Goal: Task Accomplishment & Management: Complete application form

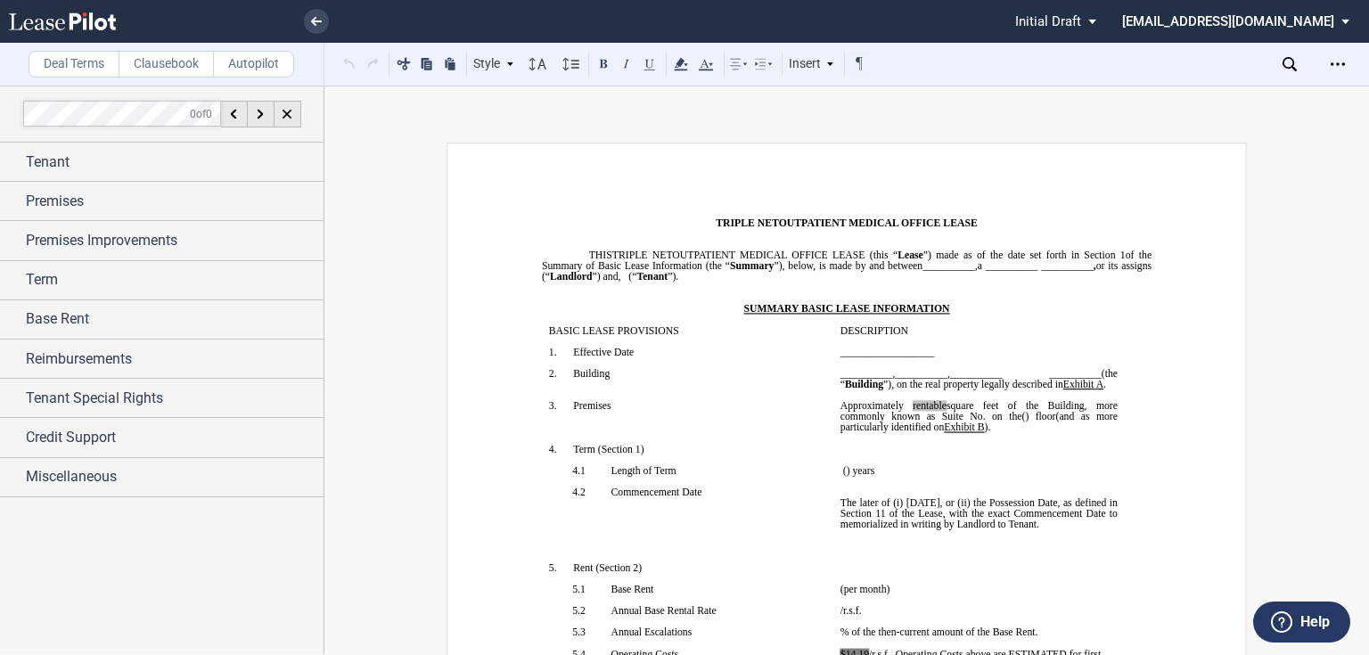
scroll to position [16201, 0]
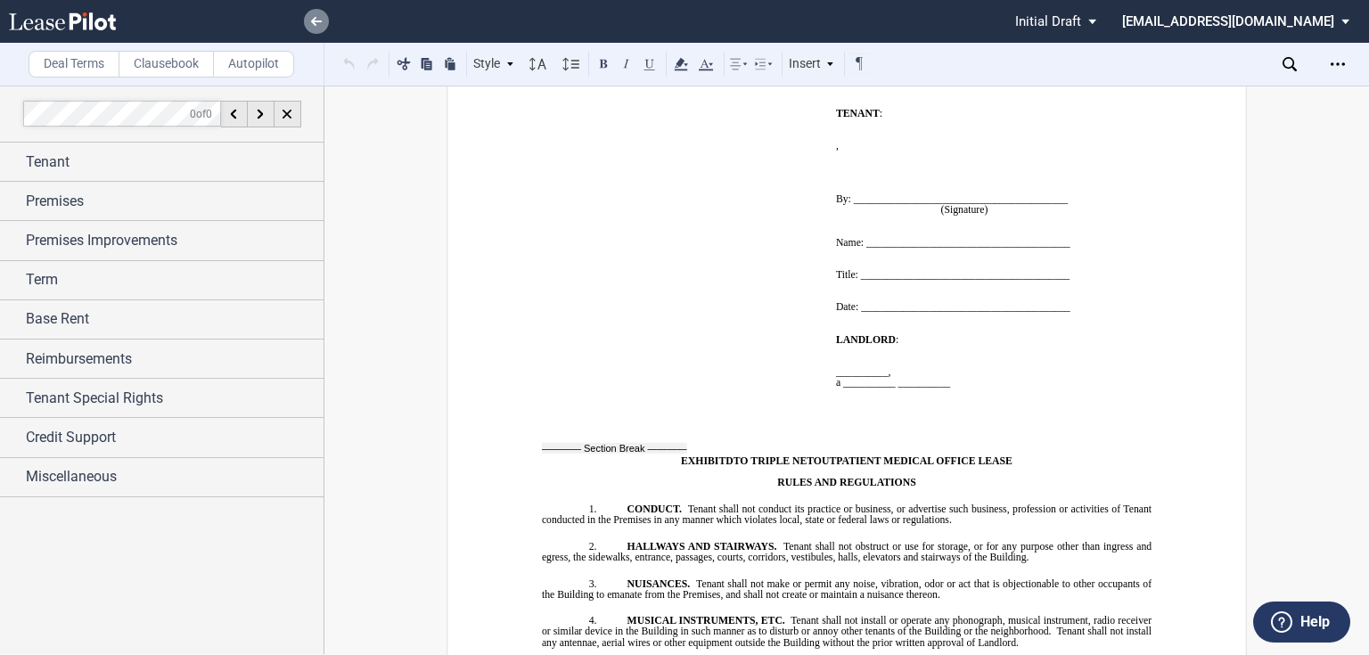
click at [318, 26] on link at bounding box center [316, 21] width 25 height 25
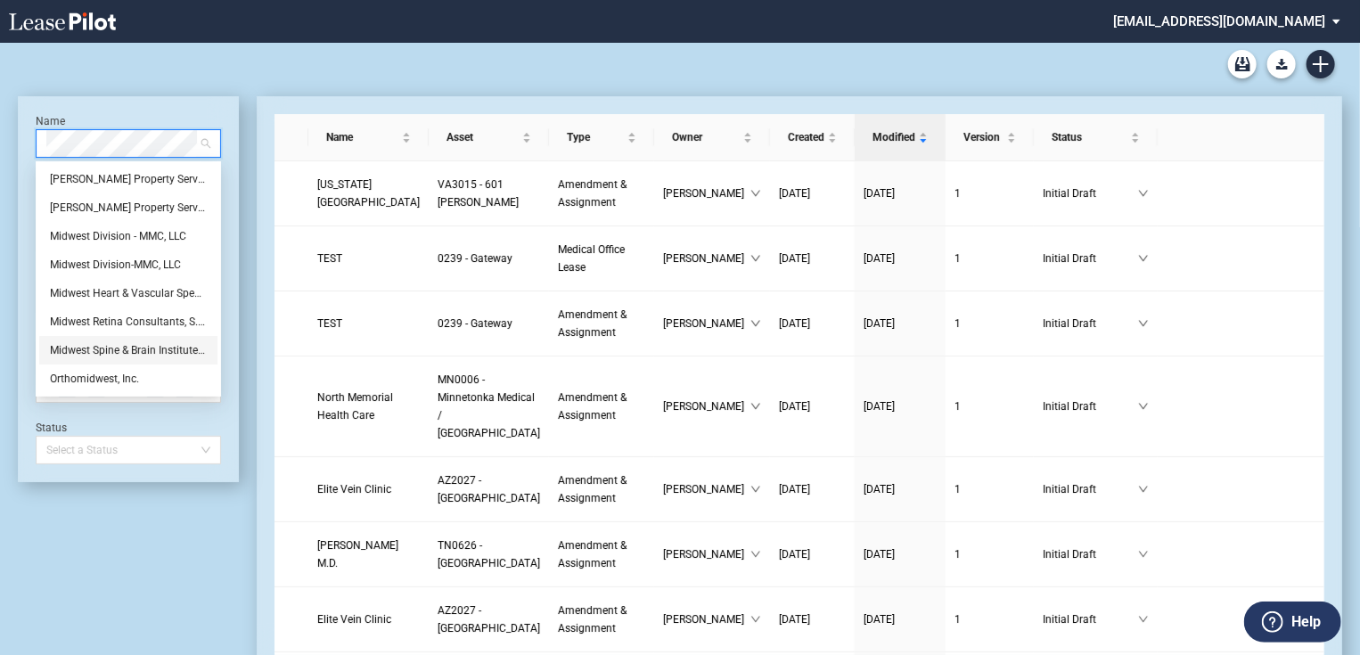
drag, startPoint x: 74, startPoint y: 581, endPoint x: 100, endPoint y: 552, distance: 39.2
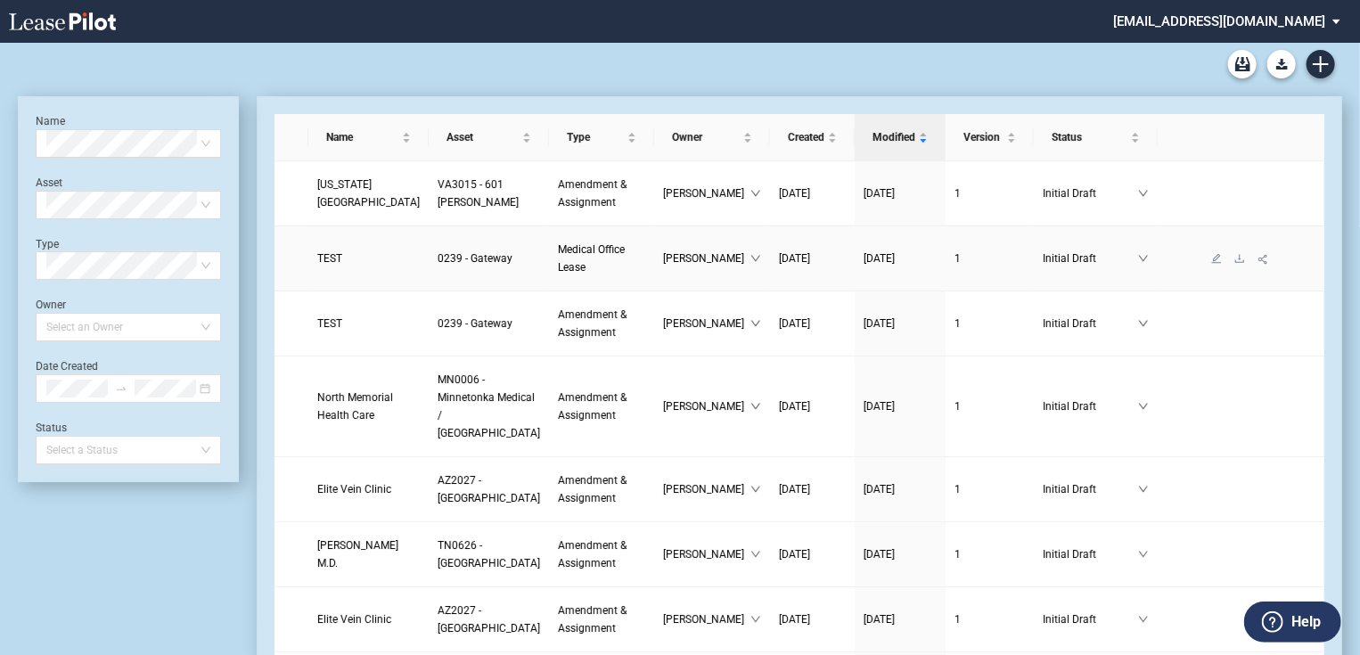
click at [335, 259] on span "TEST" at bounding box center [329, 258] width 25 height 12
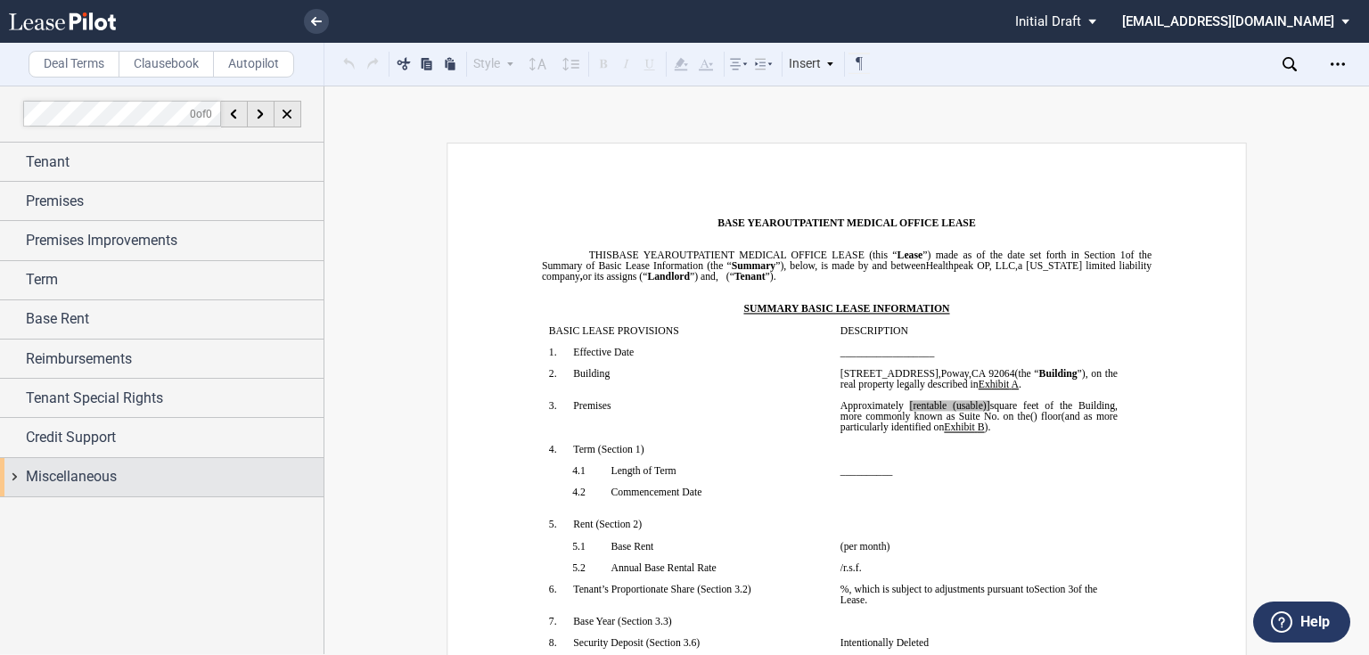
click at [110, 471] on span "Miscellaneous" at bounding box center [71, 476] width 91 height 21
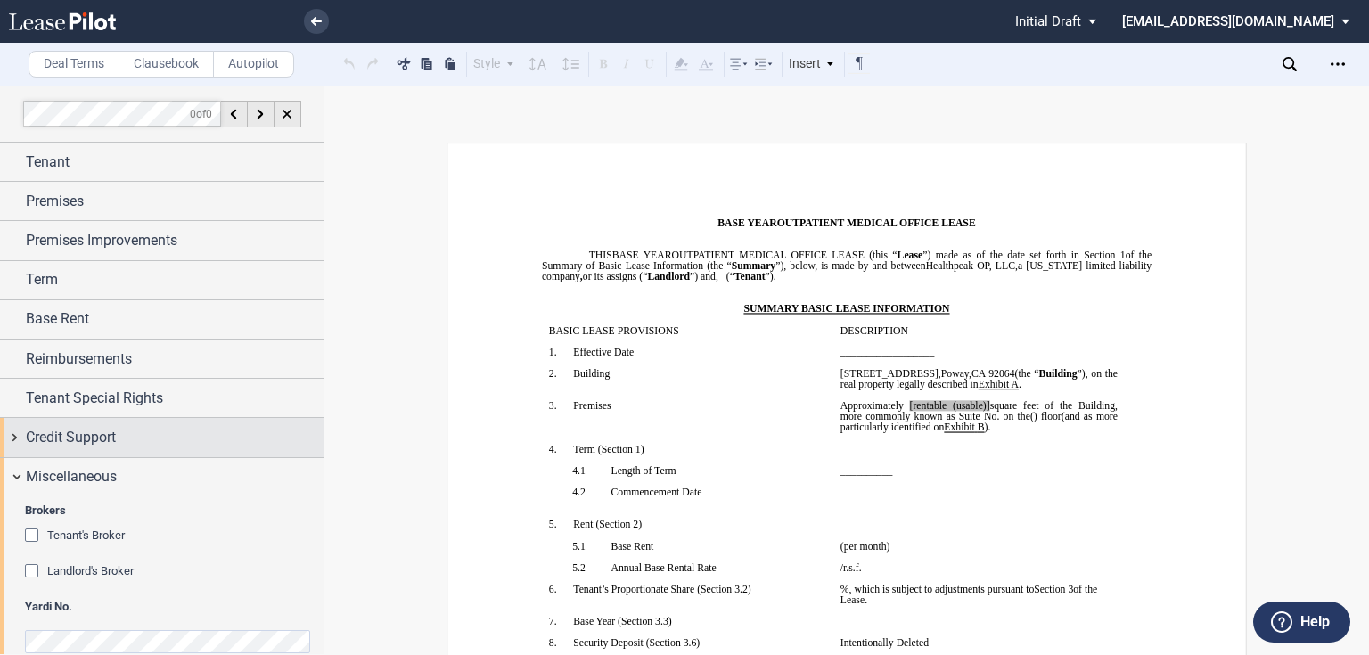
click at [118, 435] on div "Credit Support" at bounding box center [175, 437] width 298 height 21
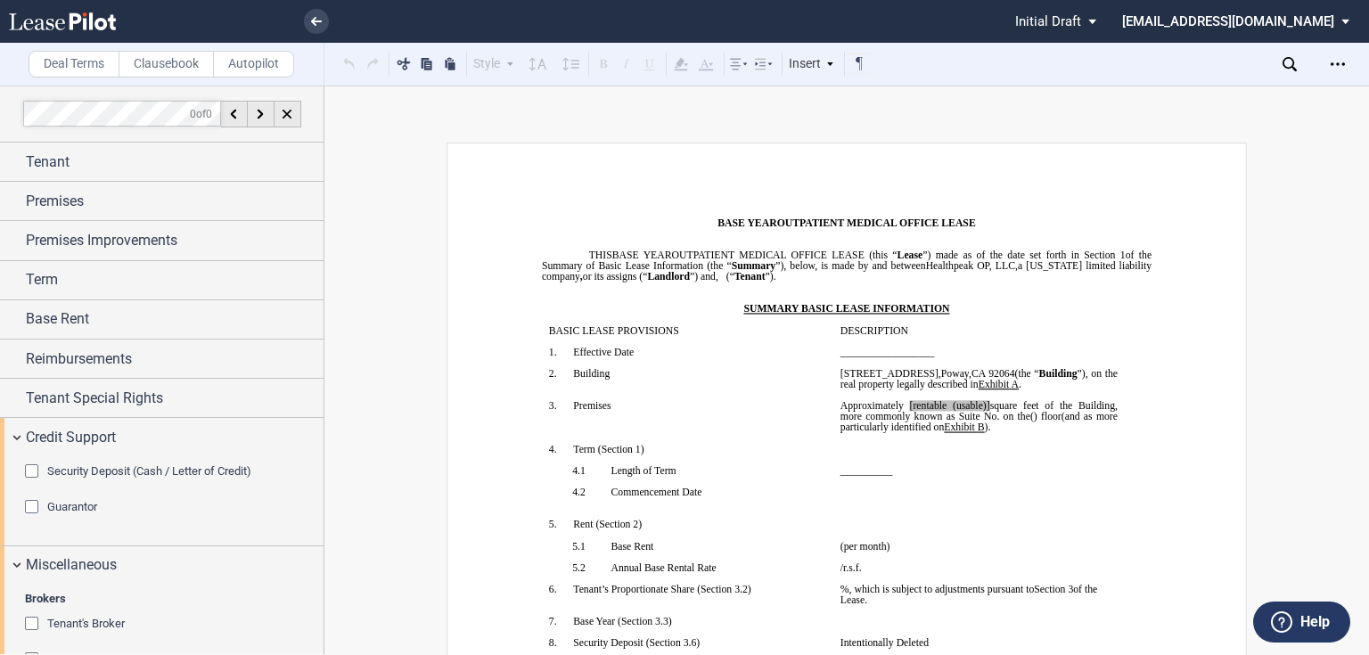
click at [75, 506] on span "Guarantor" at bounding box center [72, 506] width 50 height 13
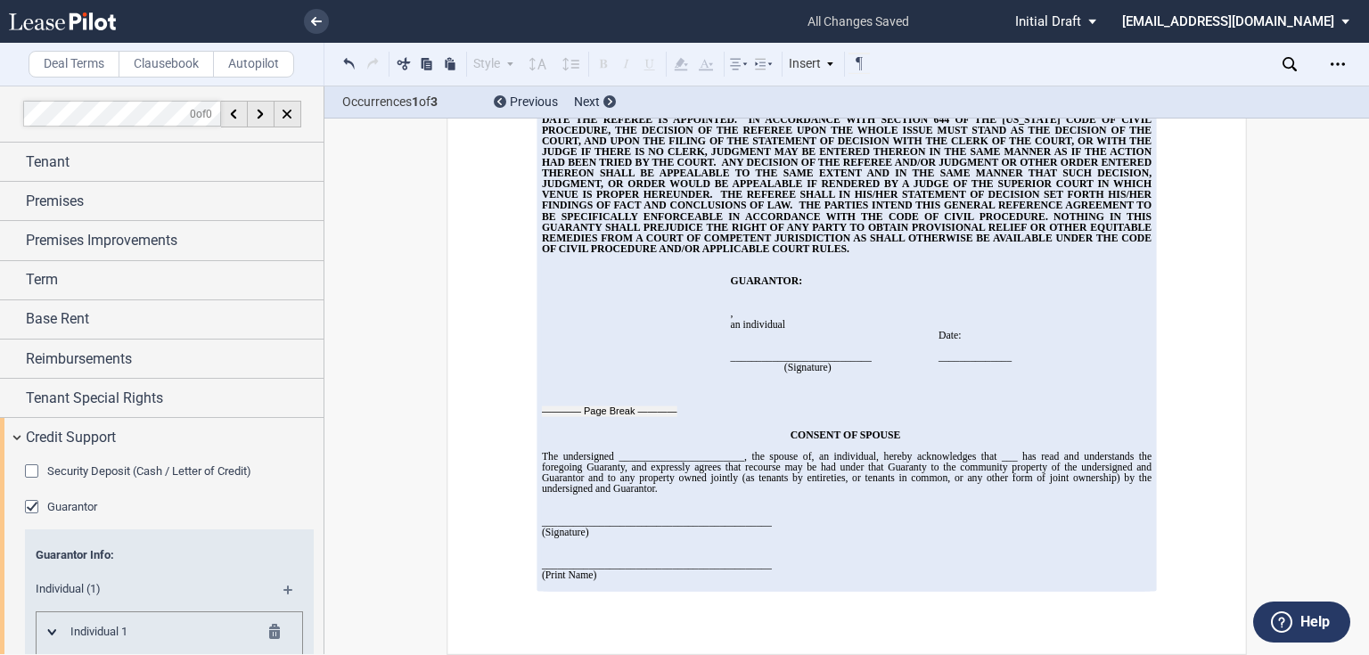
scroll to position [19858, 0]
click at [313, 18] on icon at bounding box center [316, 21] width 11 height 9
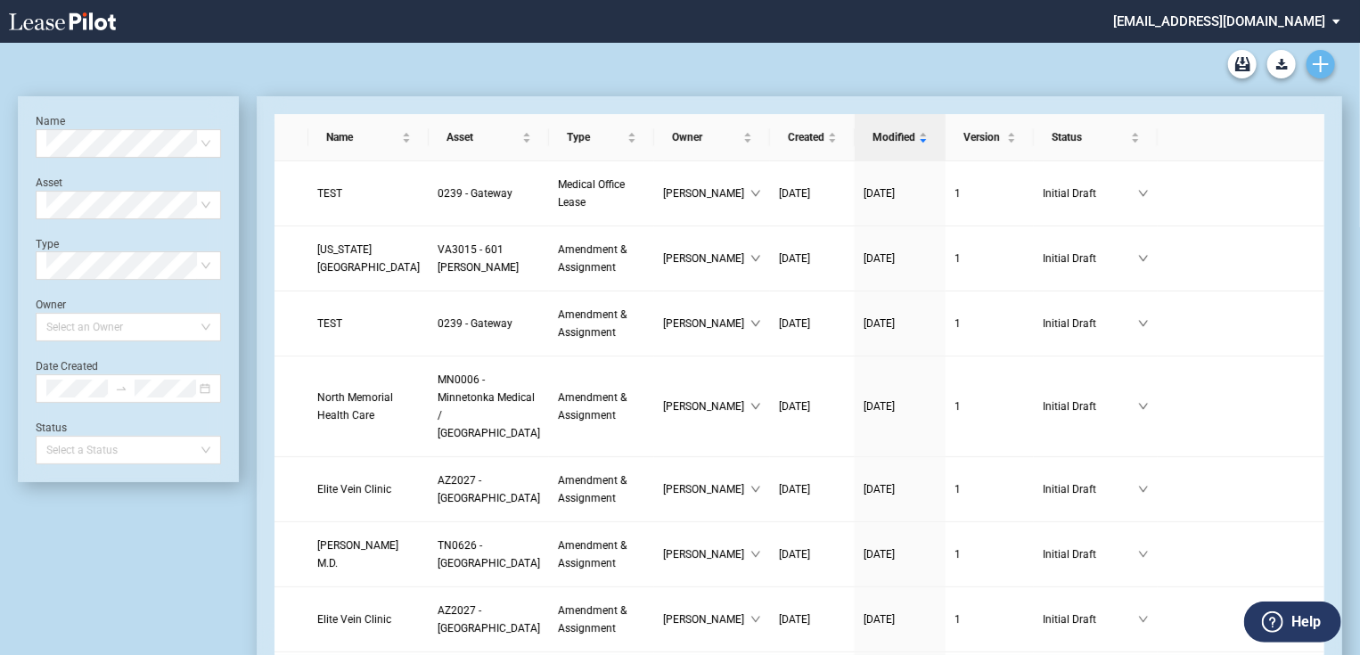
click at [1326, 62] on icon "Create new document" at bounding box center [1321, 64] width 16 height 16
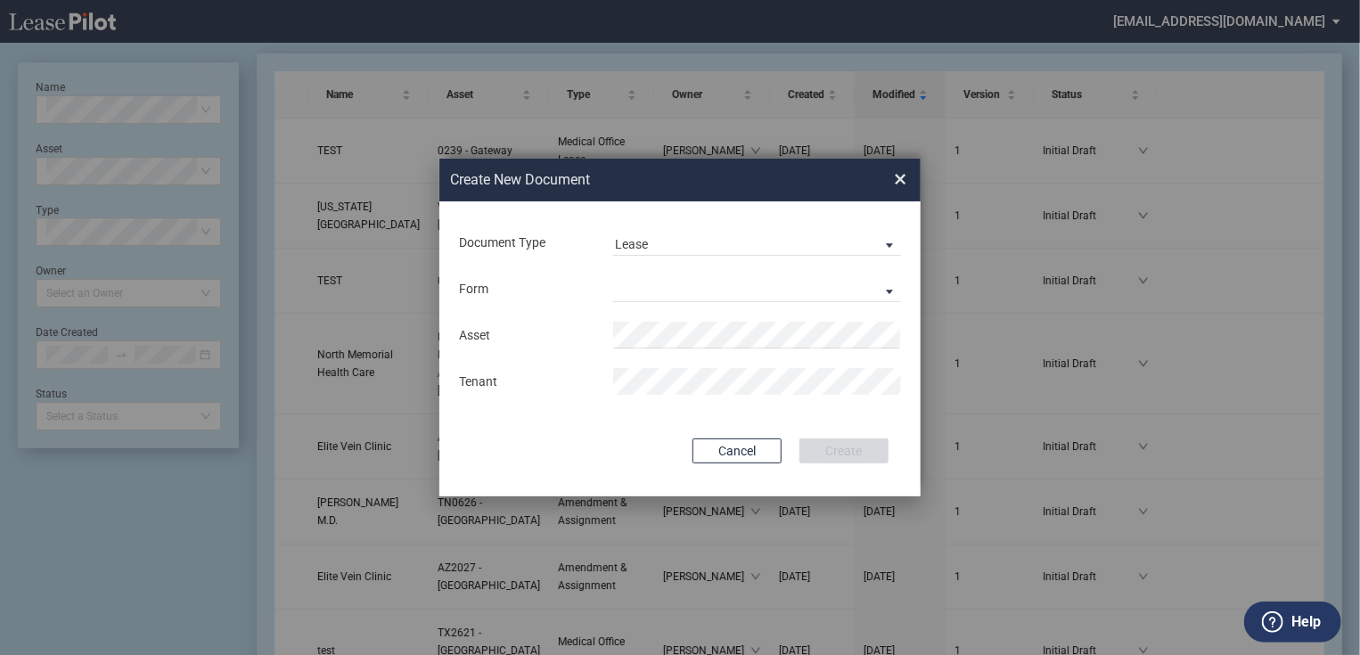
click at [697, 275] on div "Form Medical Office Lease Scottsdale Lease Louisville Lease 1370 Medical Place …" at bounding box center [680, 289] width 446 height 46
click at [695, 289] on md-select "Medical Office Lease Scottsdale Lease Louisville Lease 1370 Medical Place Lease…" at bounding box center [757, 288] width 288 height 27
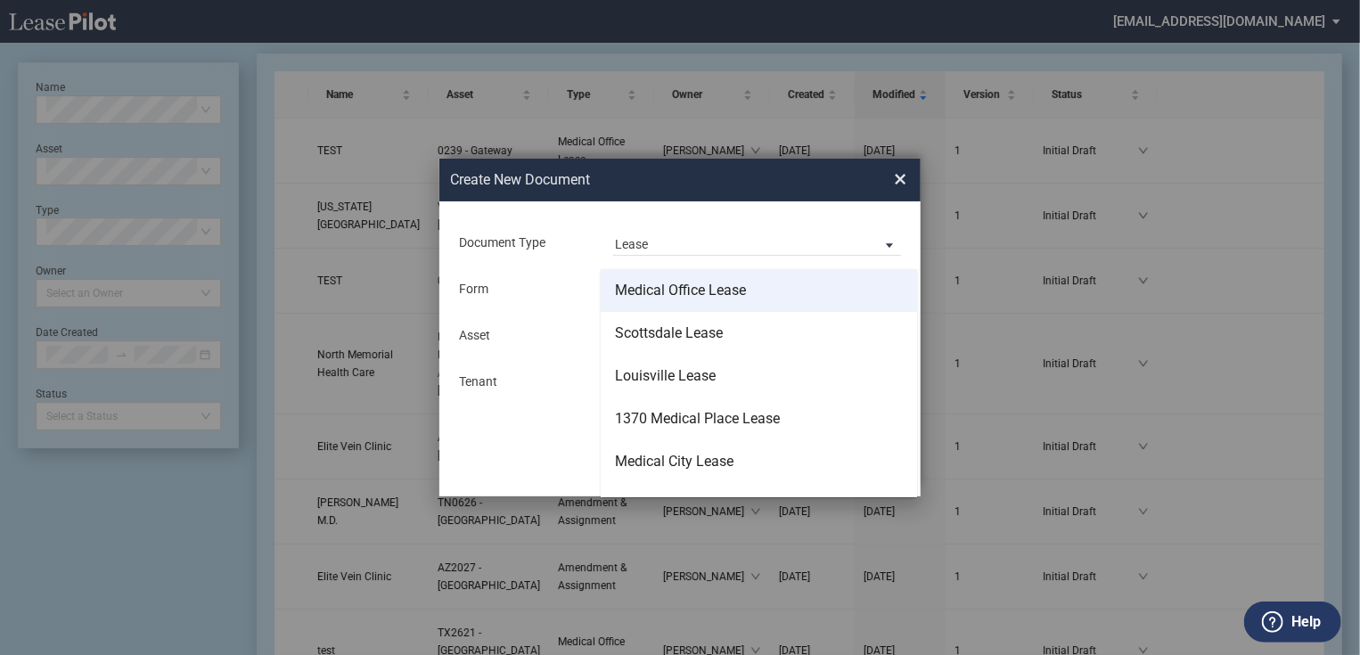
click at [710, 300] on div "Medical Office Lease" at bounding box center [680, 291] width 131 height 20
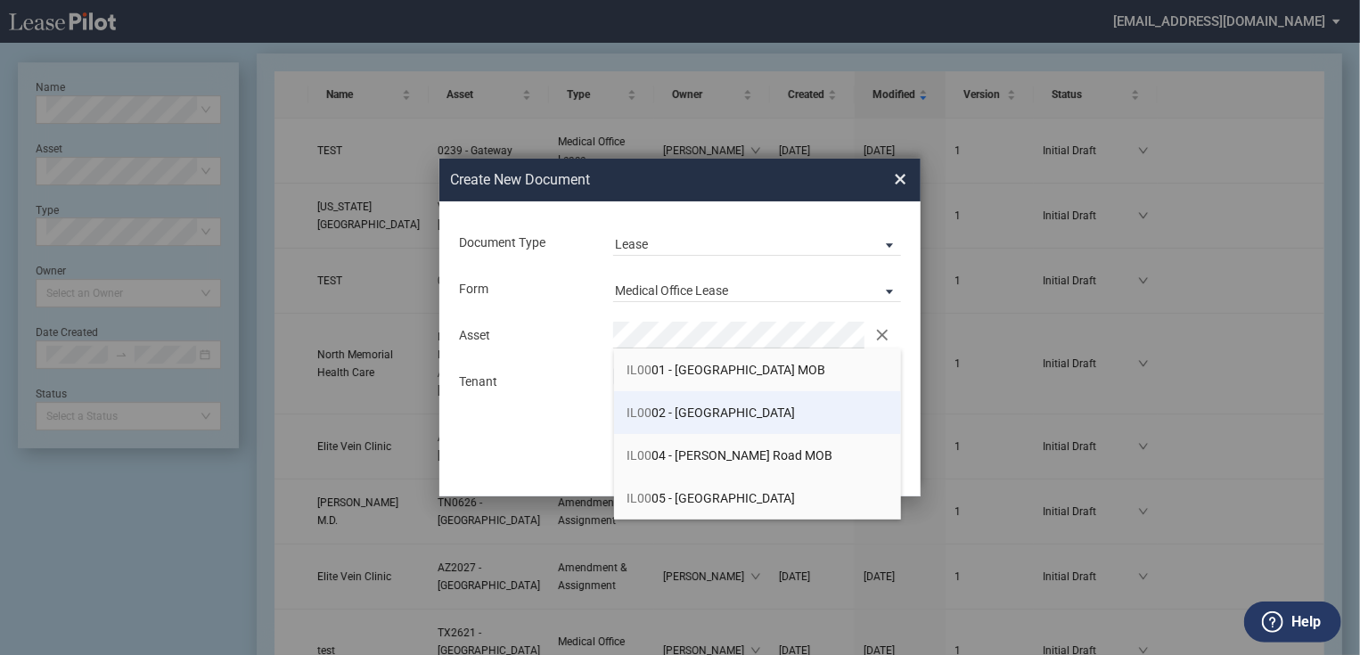
click at [681, 411] on span "IL00 02 - Remington Medical Commons" at bounding box center [712, 413] width 168 height 14
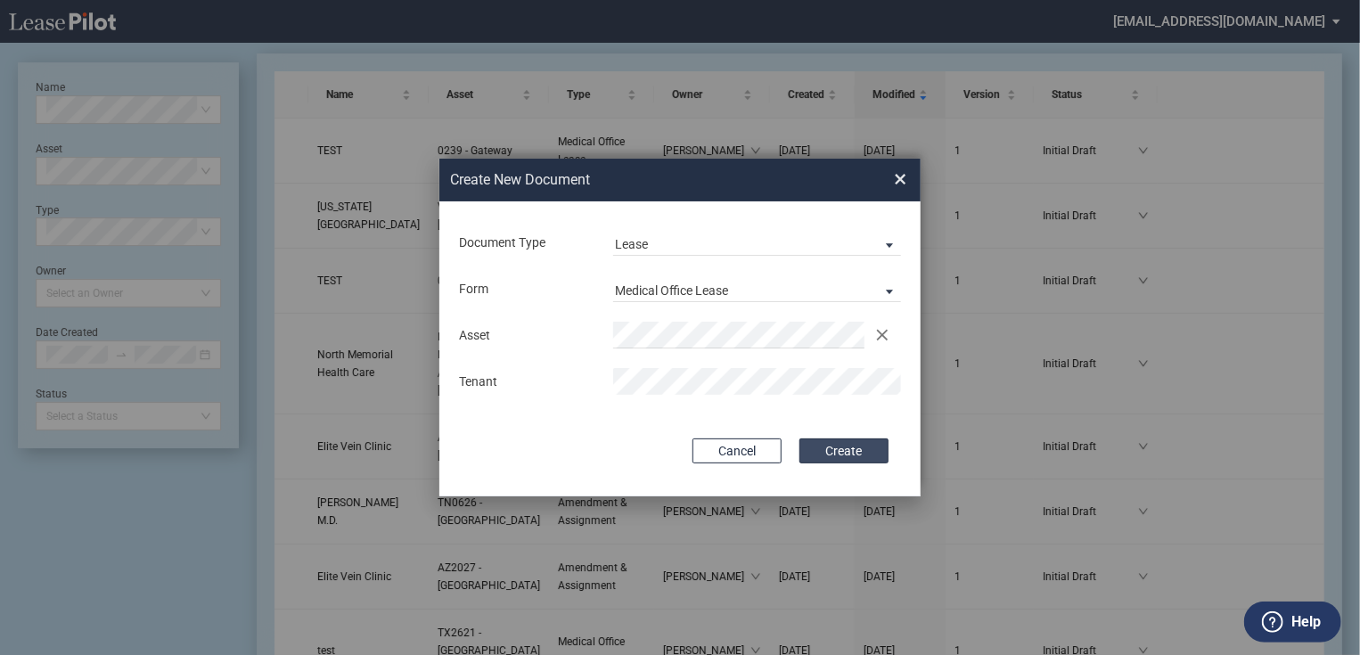
click at [852, 453] on button "Create" at bounding box center [844, 451] width 89 height 25
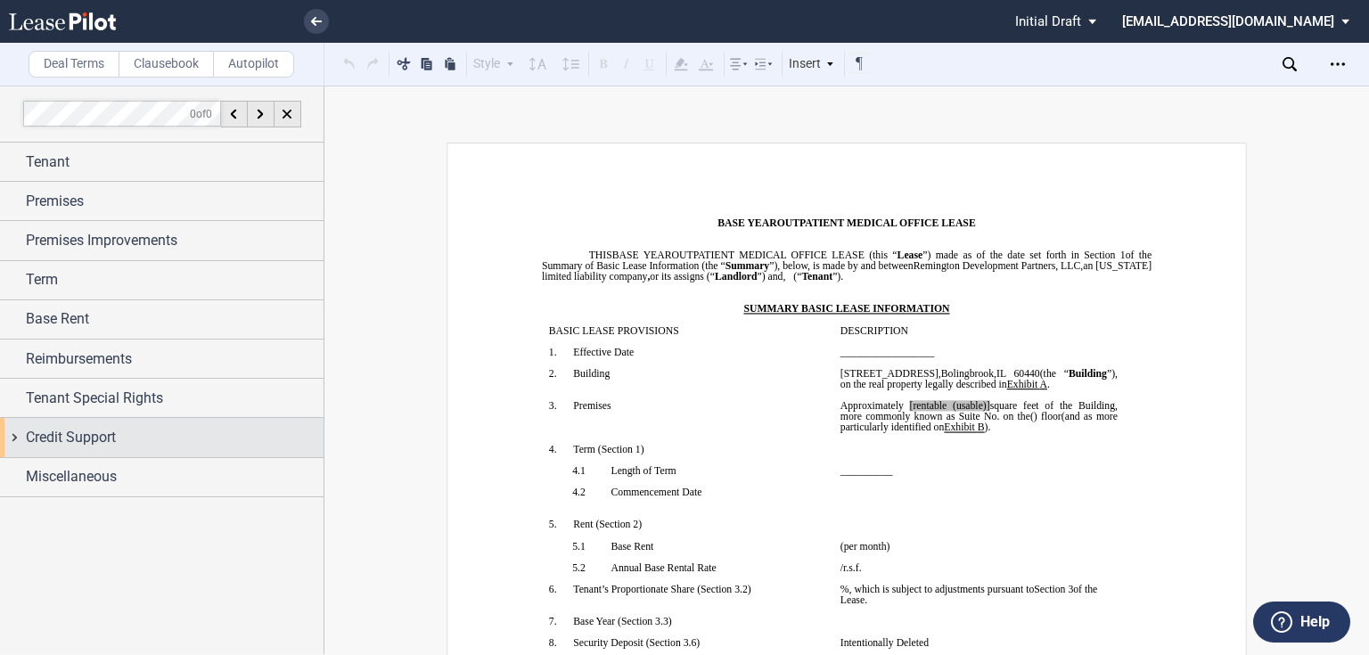
click at [193, 446] on div "Credit Support" at bounding box center [175, 437] width 298 height 21
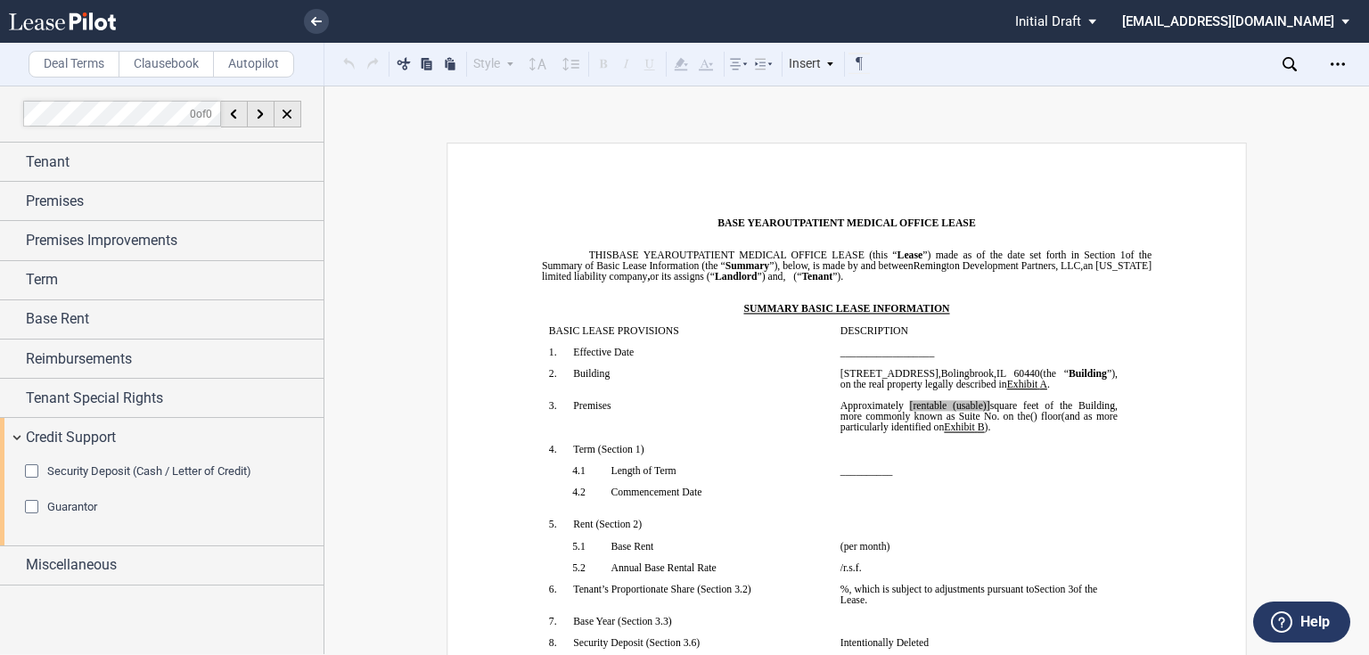
click at [85, 503] on span "Guarantor" at bounding box center [72, 506] width 50 height 13
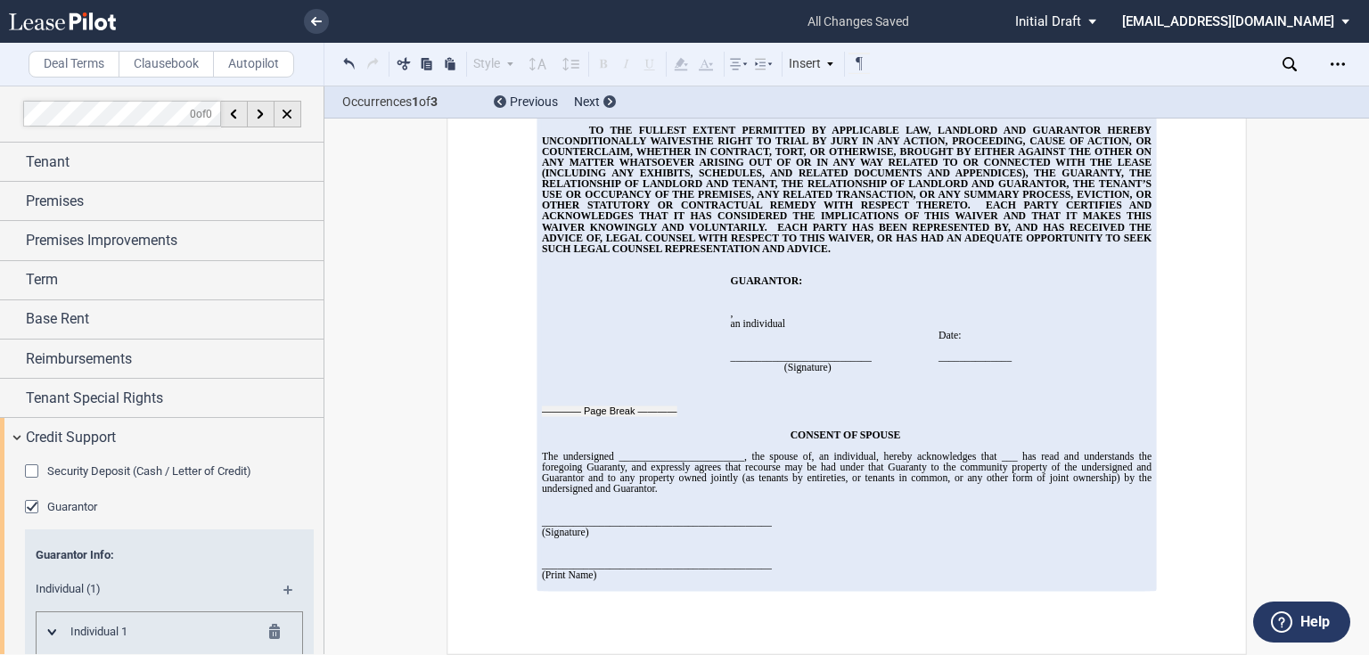
scroll to position [19004, 0]
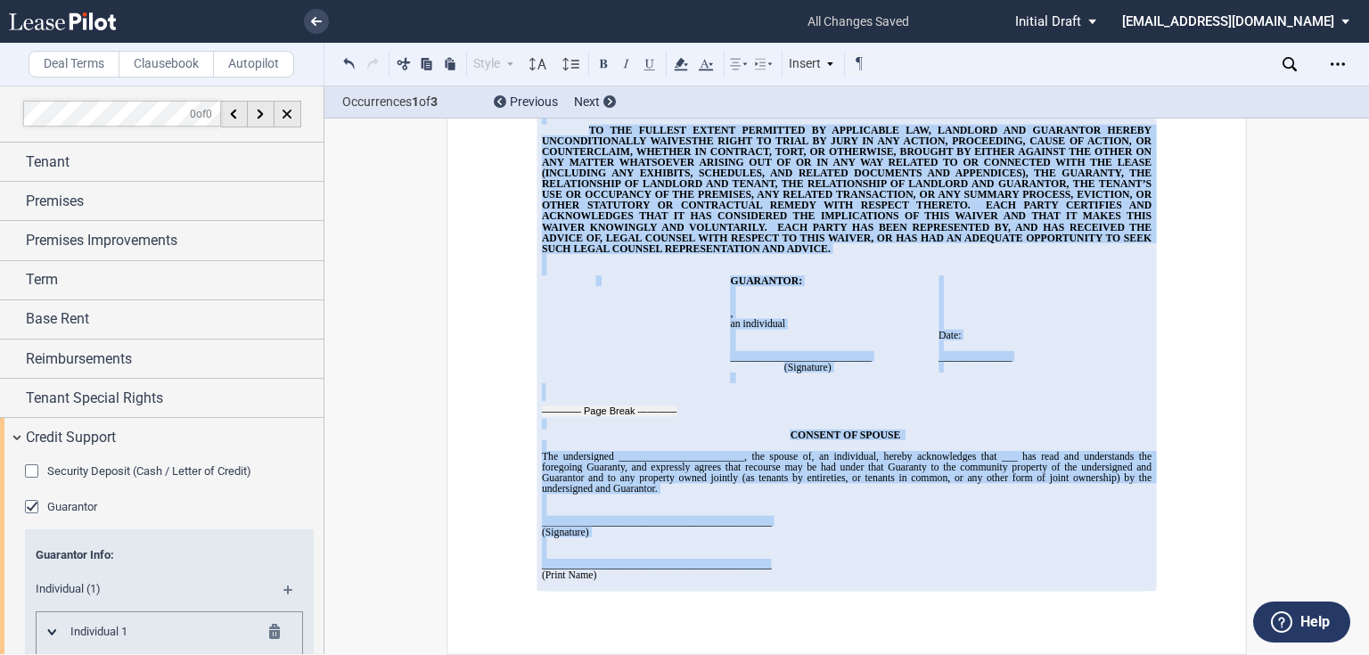
scroll to position [19789, 0]
drag, startPoint x: 585, startPoint y: 381, endPoint x: 638, endPoint y: 567, distance: 193.8
click at [638, 567] on div "GUARANTY As a material part of the consideration inducing Remington Development…" at bounding box center [847, 148] width 610 height 888
